Goal: Use online tool/utility: Utilize a website feature to perform a specific function

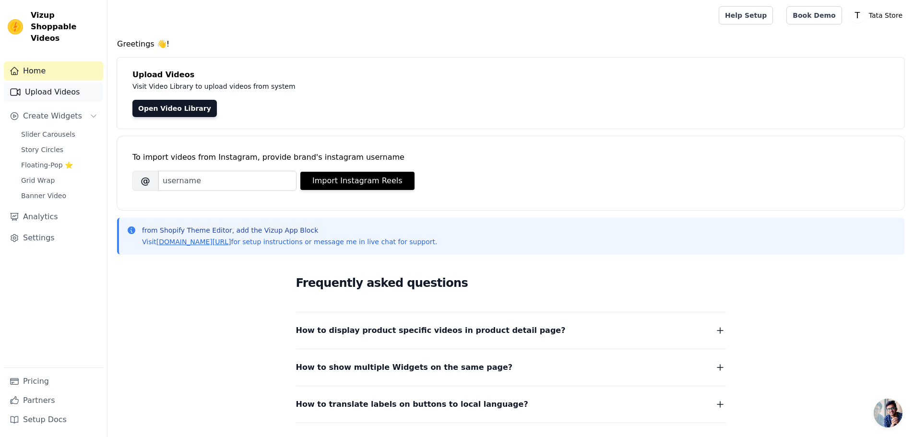
click at [64, 82] on link "Upload Videos" at bounding box center [53, 91] width 99 height 19
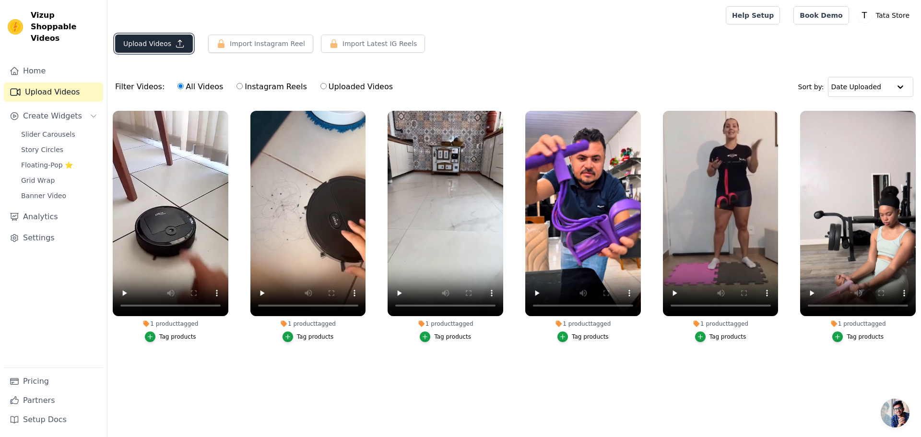
click at [154, 43] on button "Upload Videos" at bounding box center [154, 44] width 78 height 18
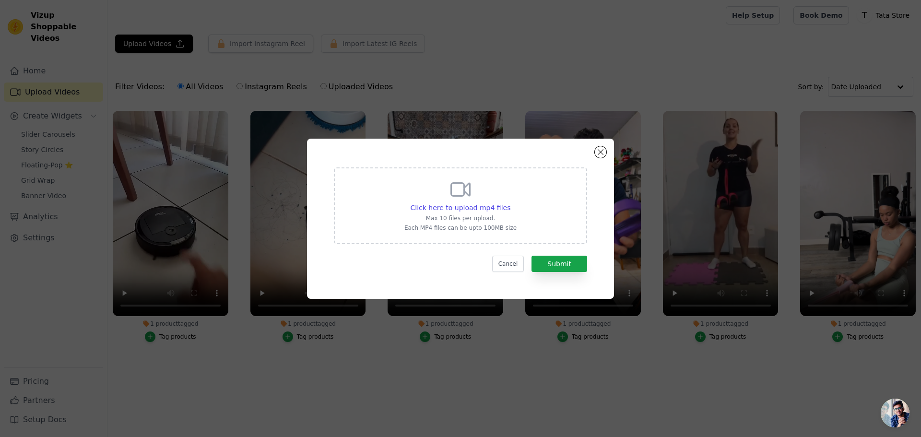
click at [470, 201] on div "Click here to upload mp4 files Max 10 files per upload. Each MP4 files can be u…" at bounding box center [460, 205] width 112 height 54
click at [510, 202] on input "Click here to upload mp4 files Max 10 files per upload. Each MP4 files can be u…" at bounding box center [510, 202] width 0 height 0
type input "C:\fakepath\WhatsApp Video [DATE] 10.22.44.mp4"
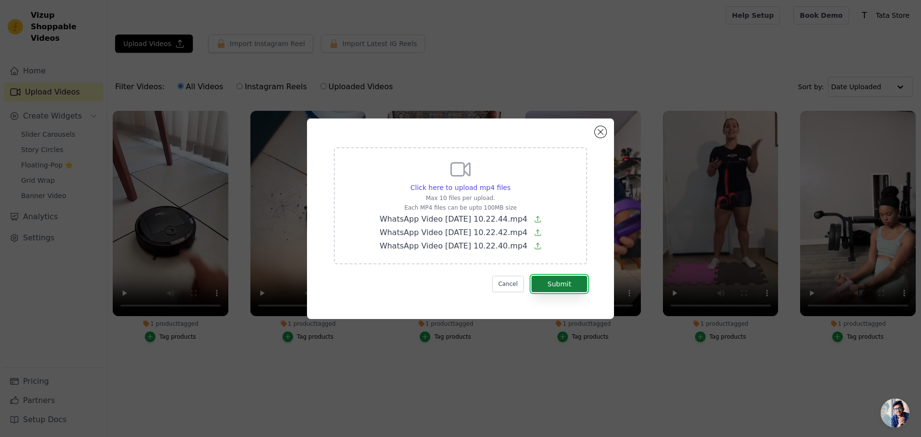
click at [560, 281] on button "Submit" at bounding box center [559, 284] width 56 height 16
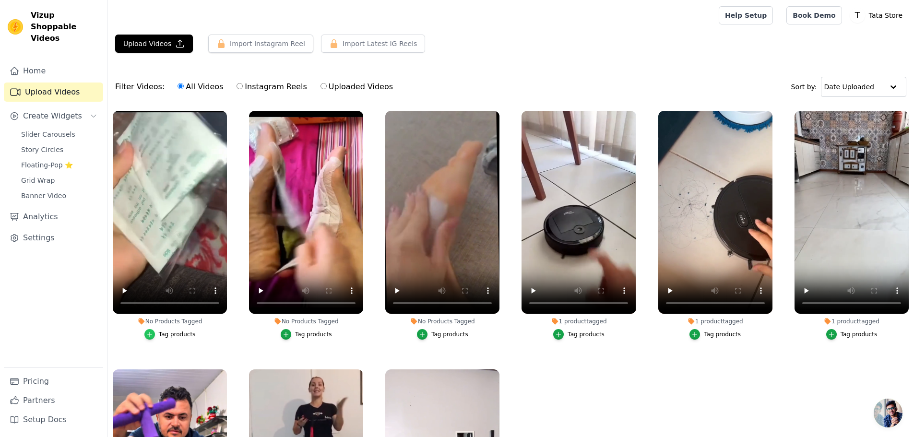
click at [153, 331] on icon "button" at bounding box center [149, 334] width 7 height 7
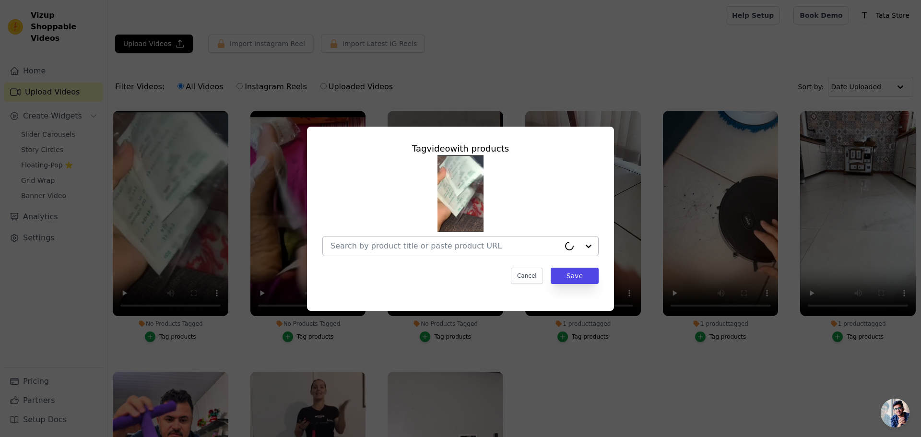
click at [488, 247] on input "No Products Tagged Tag video with products Cancel Save Tag products" at bounding box center [444, 245] width 229 height 9
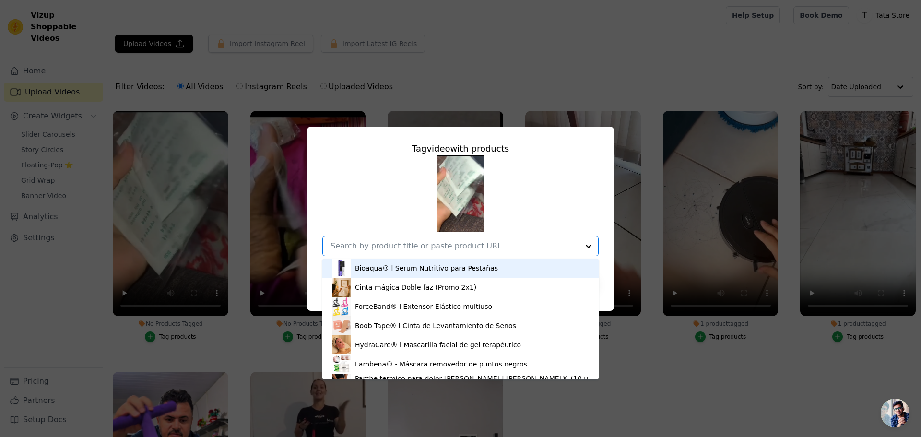
click at [497, 247] on input "No Products Tagged Tag video with products Bioaqua® l Serum Nutritivo para Pest…" at bounding box center [454, 245] width 248 height 9
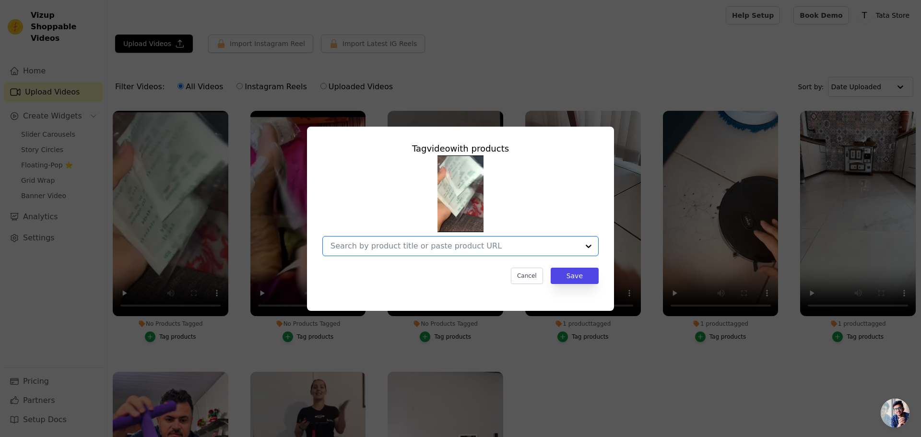
click at [498, 247] on input "No Products Tagged Tag video with products Option undefined, selected. Select i…" at bounding box center [454, 245] width 248 height 9
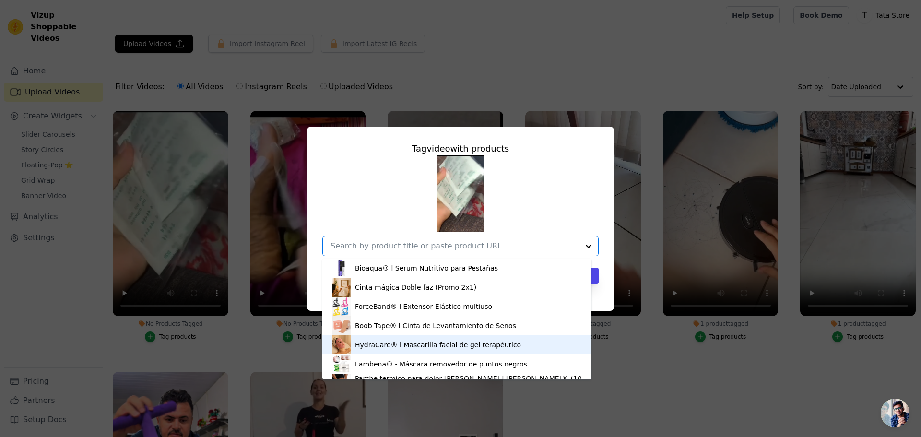
scroll to position [129, 0]
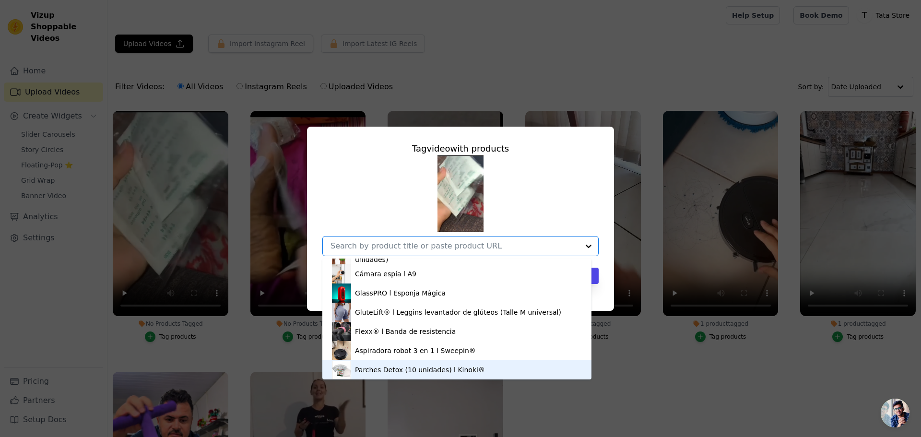
click at [466, 367] on div "Parches Detox (10 unidades) l Kinoki®" at bounding box center [420, 370] width 130 height 10
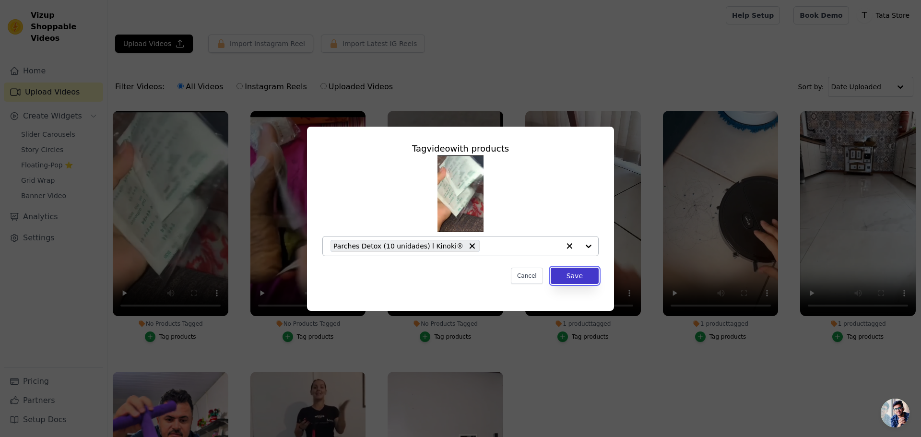
click at [582, 275] on button "Save" at bounding box center [575, 276] width 48 height 16
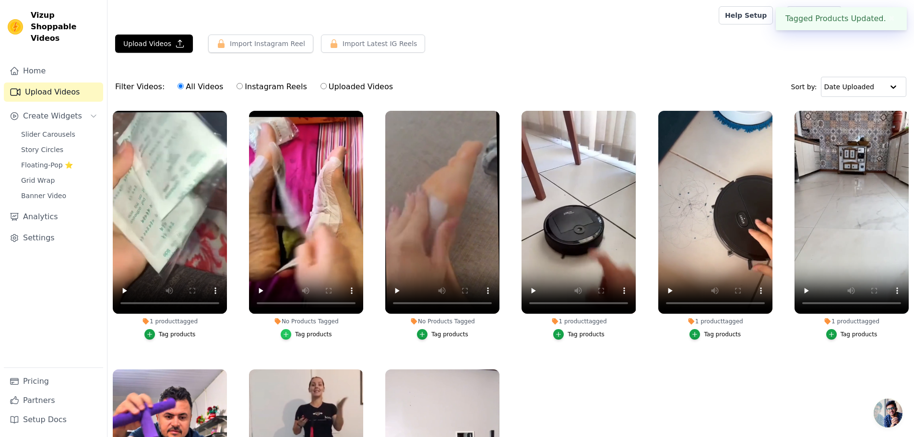
click at [287, 332] on icon "button" at bounding box center [286, 334] width 4 height 4
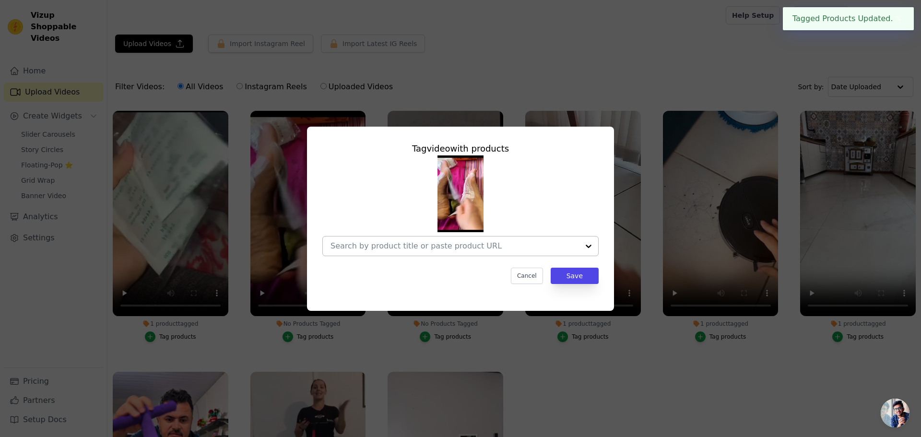
click at [588, 243] on div at bounding box center [588, 245] width 19 height 19
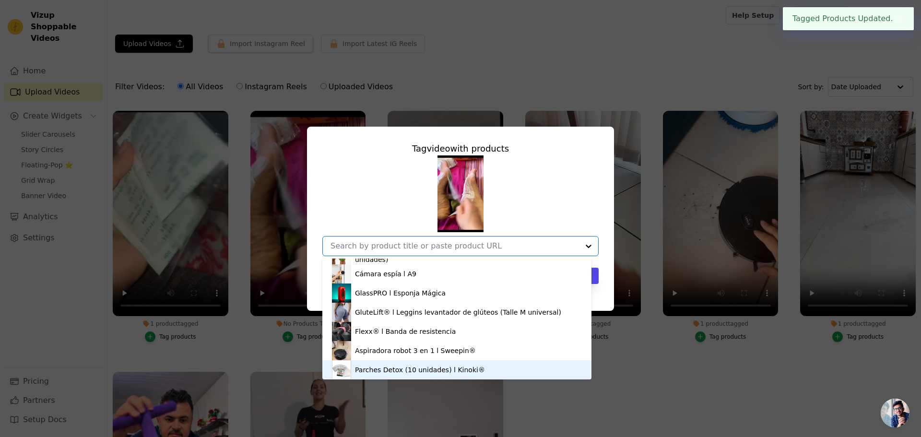
click at [463, 367] on div "Parches Detox (10 unidades) l Kinoki®" at bounding box center [420, 370] width 130 height 10
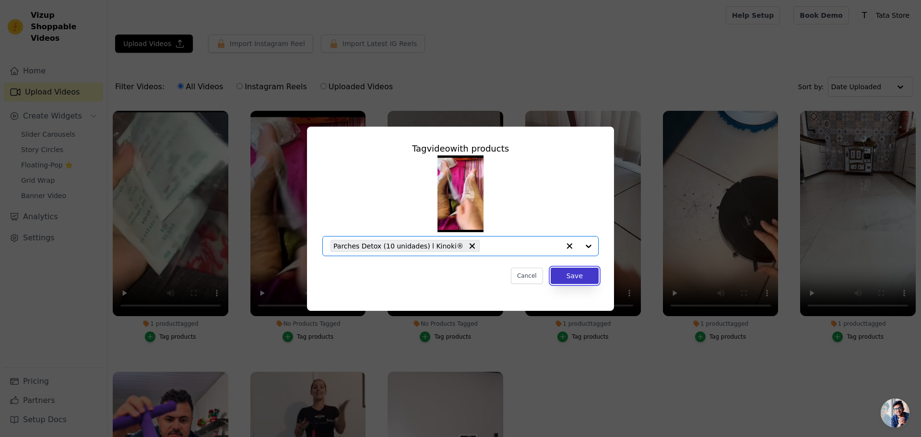
click at [585, 274] on button "Save" at bounding box center [575, 276] width 48 height 16
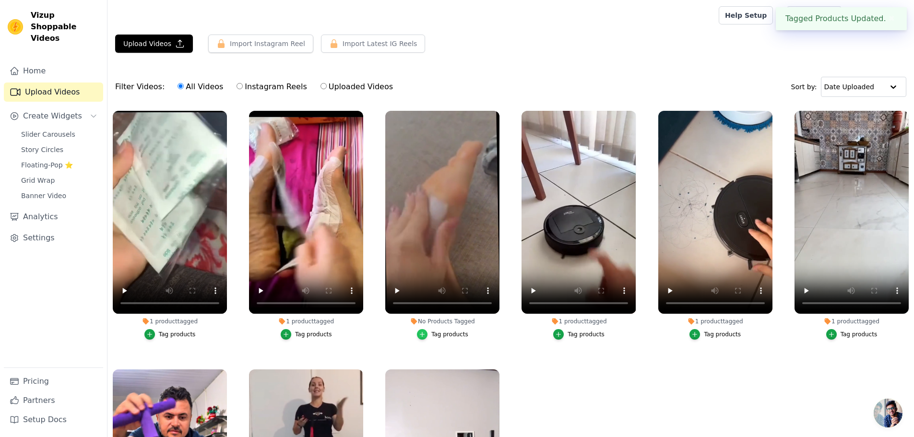
click at [423, 331] on icon "button" at bounding box center [422, 334] width 7 height 7
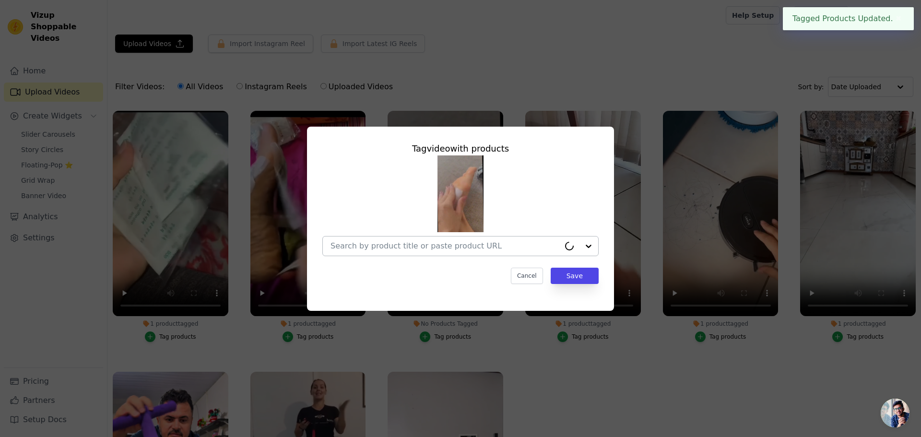
click at [536, 244] on input "No Products Tagged Tag video with products Cancel Save Tag products" at bounding box center [444, 245] width 229 height 9
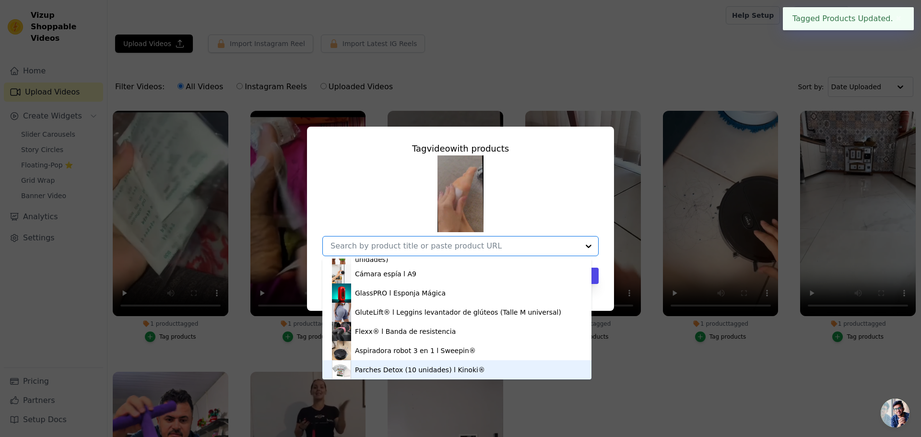
click at [456, 368] on div "Parches Detox (10 unidades) l Kinoki®" at bounding box center [420, 370] width 130 height 10
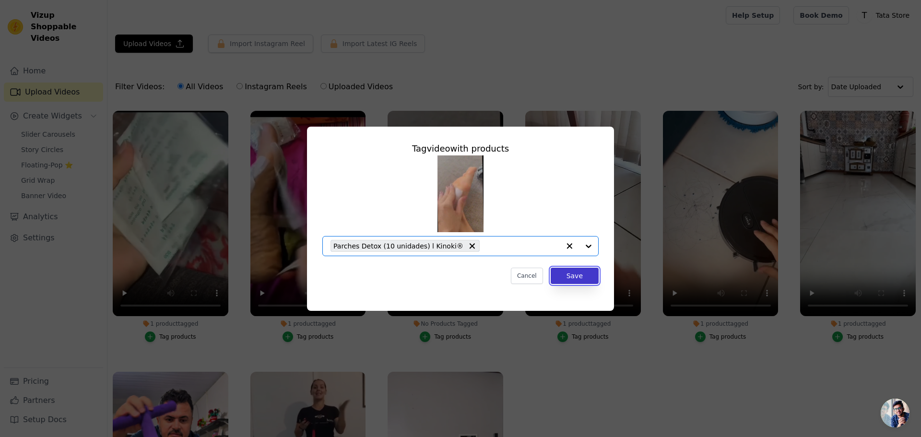
click at [569, 273] on button "Save" at bounding box center [575, 276] width 48 height 16
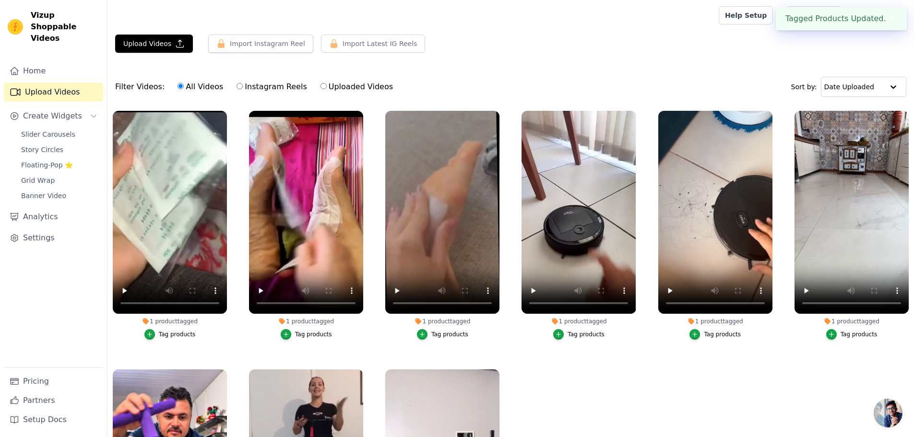
click at [886, 20] on button "✖" at bounding box center [891, 19] width 11 height 12
click at [67, 129] on span "Slider Carousels" at bounding box center [48, 134] width 54 height 10
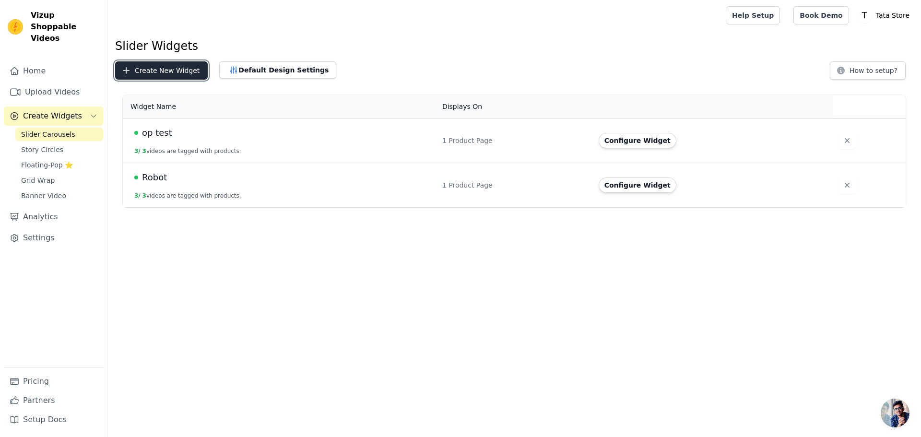
click at [168, 68] on button "Create New Widget" at bounding box center [161, 70] width 93 height 18
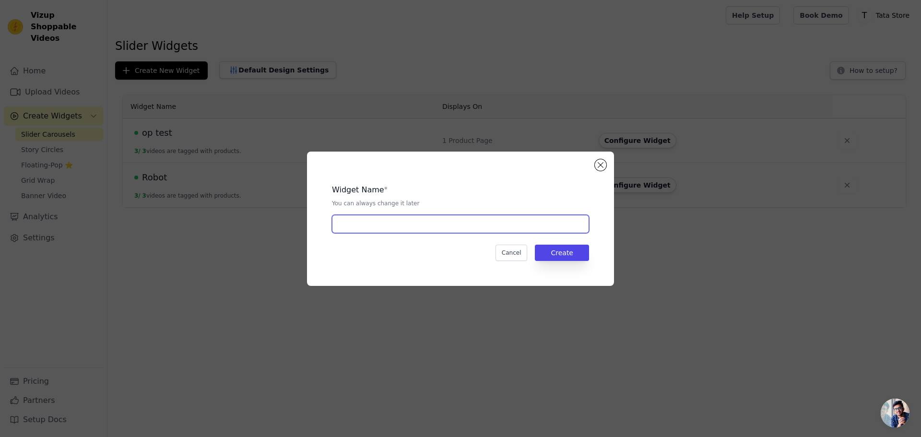
drag, startPoint x: 453, startPoint y: 222, endPoint x: 453, endPoint y: 228, distance: 5.8
click at [453, 222] on input "text" at bounding box center [460, 224] width 257 height 18
type input "kinoki"
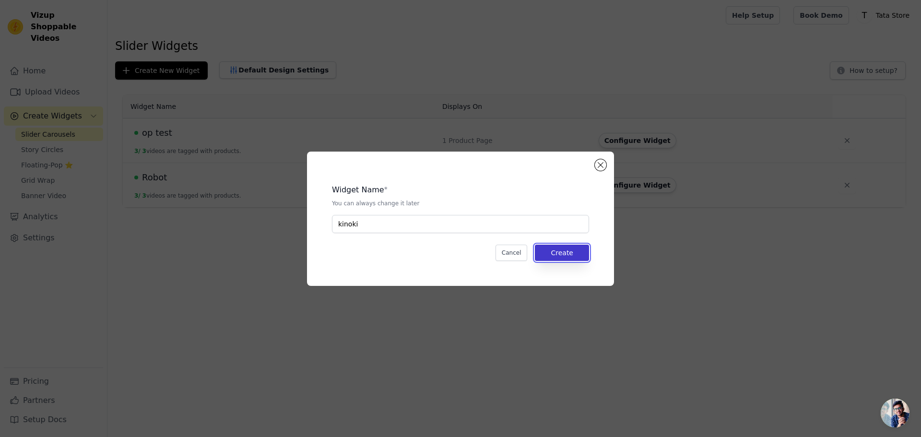
click at [563, 250] on button "Create" at bounding box center [562, 253] width 54 height 16
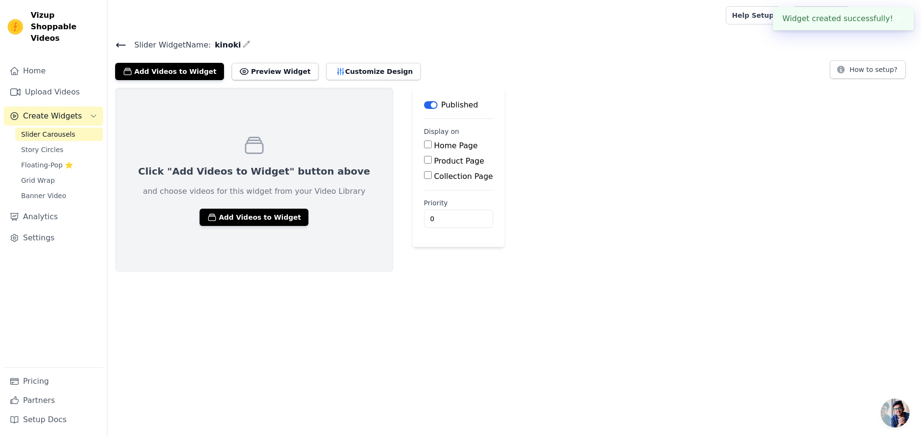
click at [424, 157] on input "Product Page" at bounding box center [428, 160] width 8 height 8
checkbox input "true"
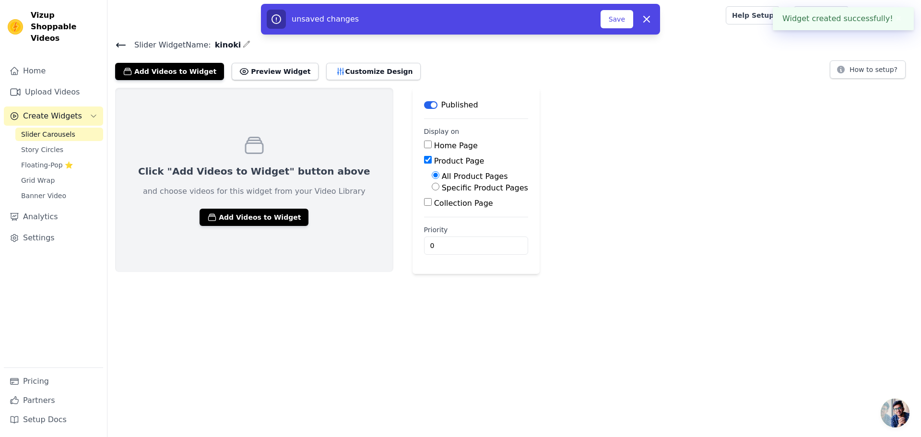
click at [432, 190] on div "Specific Product Pages" at bounding box center [480, 188] width 96 height 12
click at [432, 187] on input "Specific Product Pages" at bounding box center [436, 187] width 8 height 8
radio input "true"
click at [432, 215] on button "Select Products" at bounding box center [464, 209] width 64 height 16
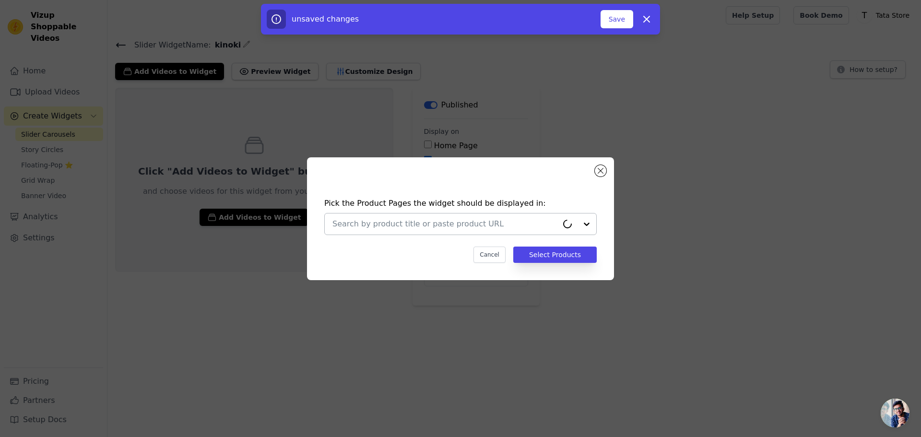
click at [589, 223] on div at bounding box center [577, 223] width 38 height 21
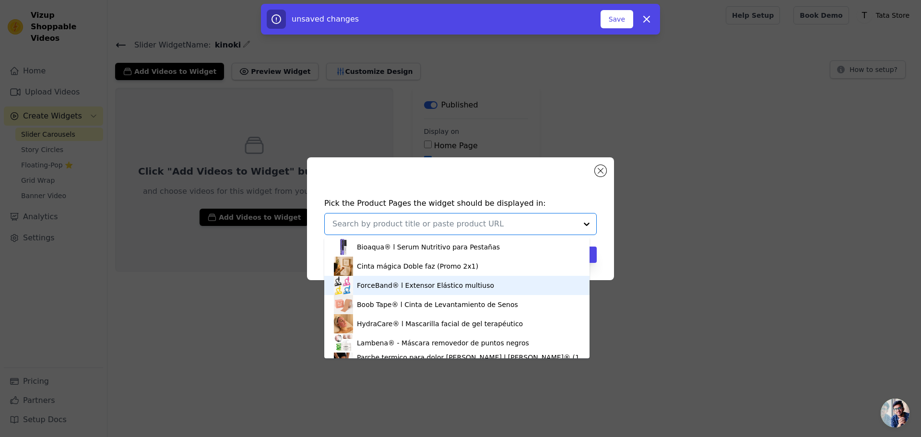
scroll to position [131, 0]
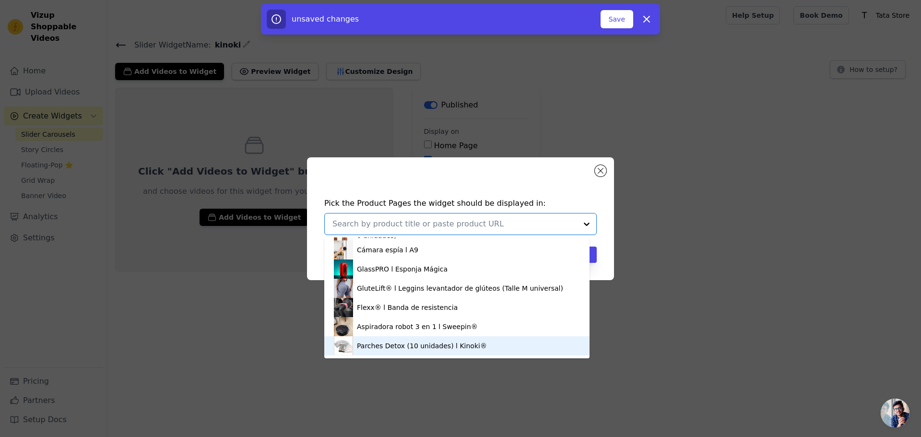
click at [477, 348] on div "Parches Detox (10 unidades) l Kinoki®" at bounding box center [457, 345] width 246 height 19
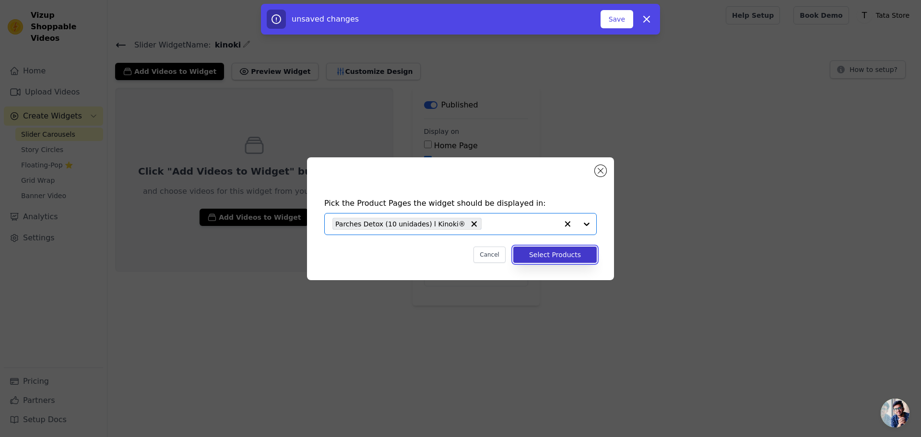
click at [582, 258] on button "Select Products" at bounding box center [554, 255] width 83 height 16
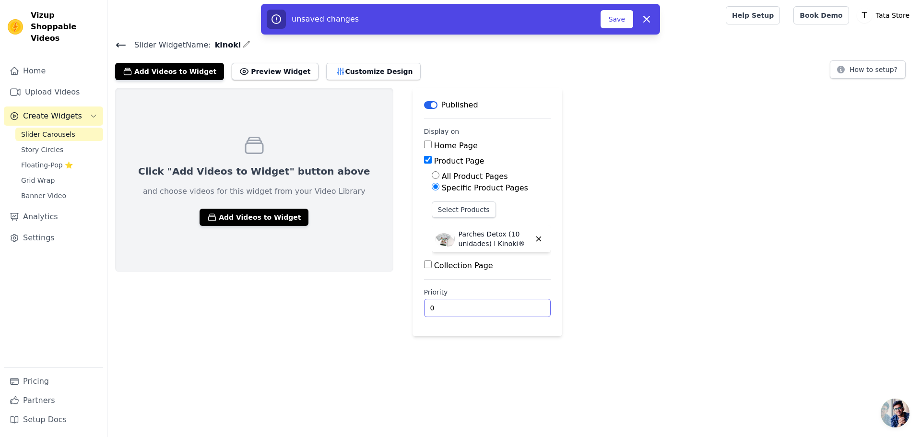
click at [424, 307] on input "0" at bounding box center [487, 308] width 127 height 18
type input "3"
click at [653, 232] on div "Click "Add Videos to Widget" button above and choose videos for this widget fro…" at bounding box center [513, 212] width 813 height 248
click at [264, 218] on button "Add Videos to Widget" at bounding box center [254, 217] width 109 height 17
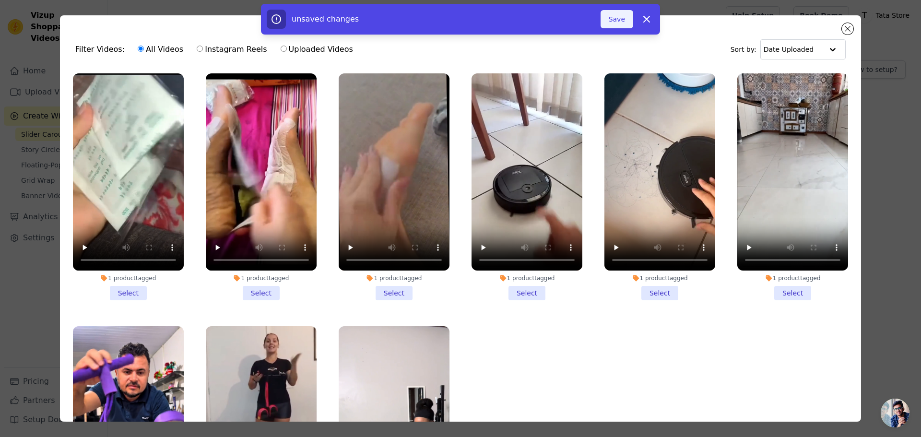
click at [620, 19] on button "Save" at bounding box center [616, 19] width 33 height 18
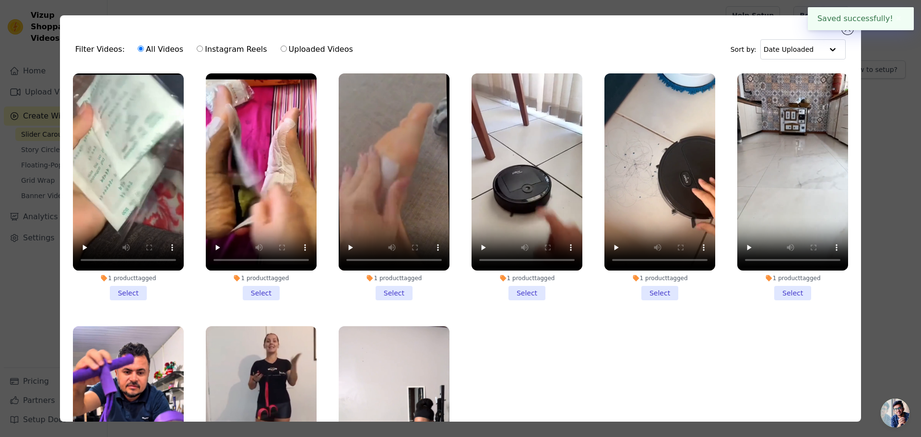
click at [133, 294] on li "1 product tagged Select" at bounding box center [128, 186] width 111 height 227
click at [0, 0] on input "1 product tagged Select" at bounding box center [0, 0] width 0 height 0
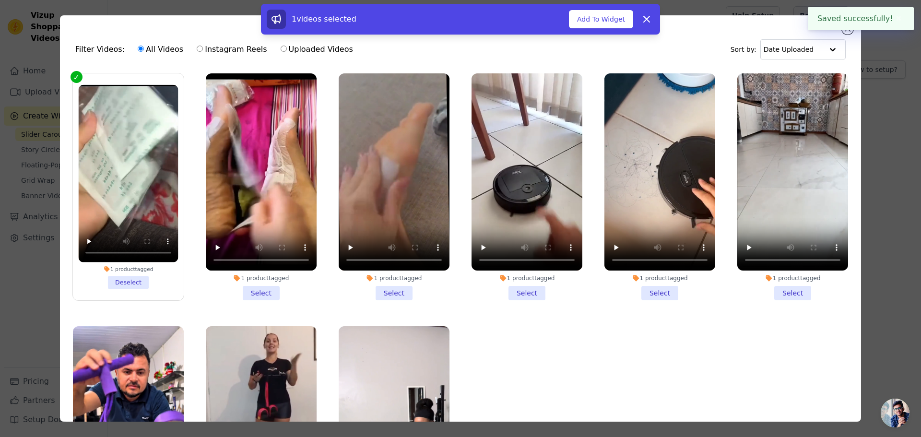
click at [250, 285] on li "1 product tagged Select" at bounding box center [261, 186] width 111 height 227
click at [0, 0] on input "1 product tagged Select" at bounding box center [0, 0] width 0 height 0
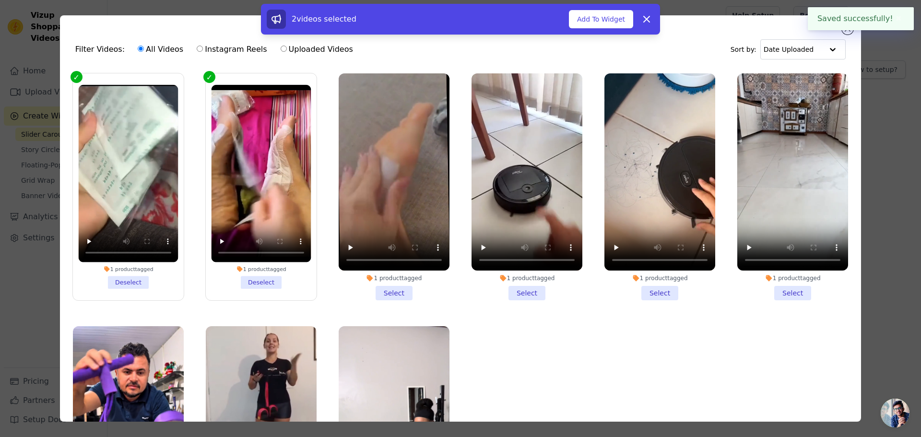
click at [391, 291] on li "1 product tagged Select" at bounding box center [394, 186] width 111 height 227
click at [0, 0] on input "1 product tagged Select" at bounding box center [0, 0] width 0 height 0
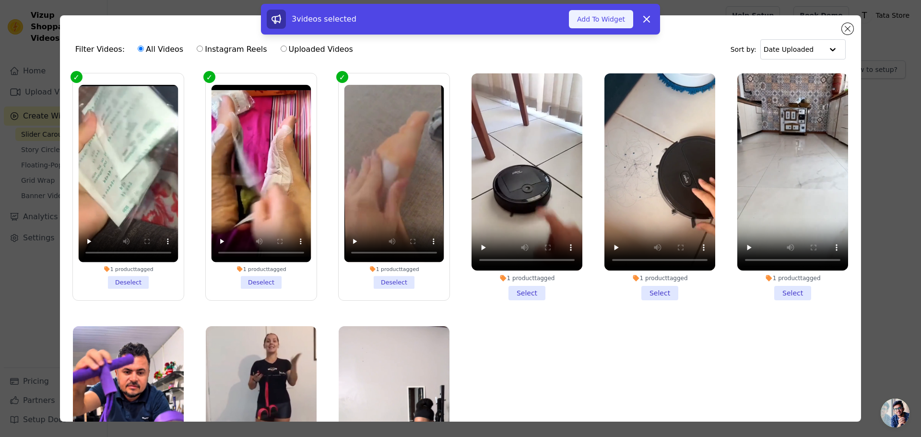
click at [612, 26] on button "Add To Widget" at bounding box center [601, 19] width 64 height 18
